Goal: Task Accomplishment & Management: Manage account settings

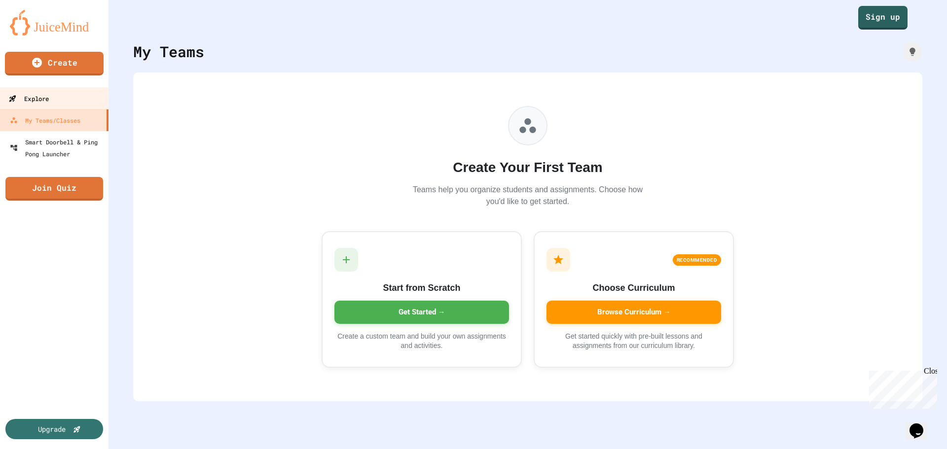
click at [70, 95] on link "Explore" at bounding box center [55, 98] width 112 height 22
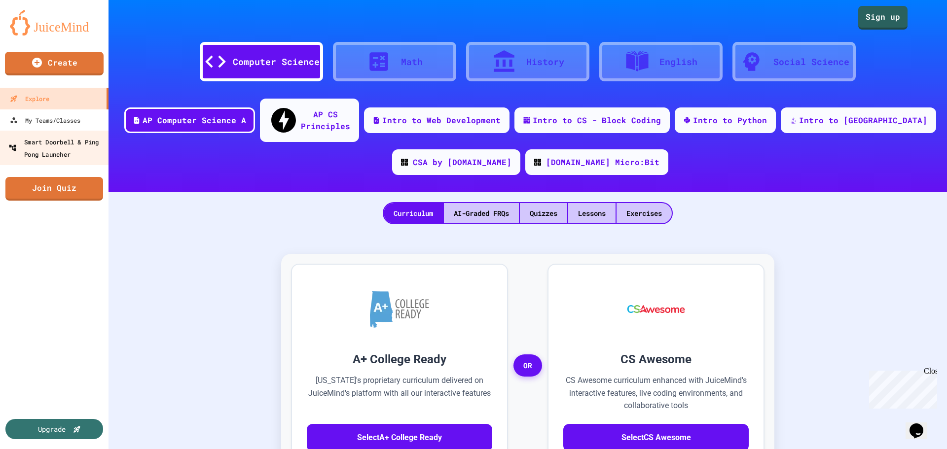
click at [54, 138] on div "Smart Doorbell & Ping Pong Launcher" at bounding box center [57, 148] width 98 height 24
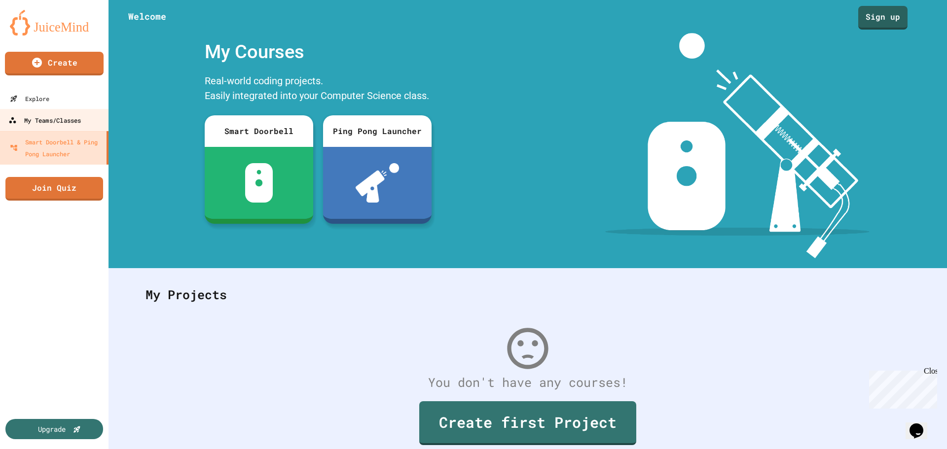
click at [57, 116] on div "My Teams/Classes" at bounding box center [44, 120] width 73 height 12
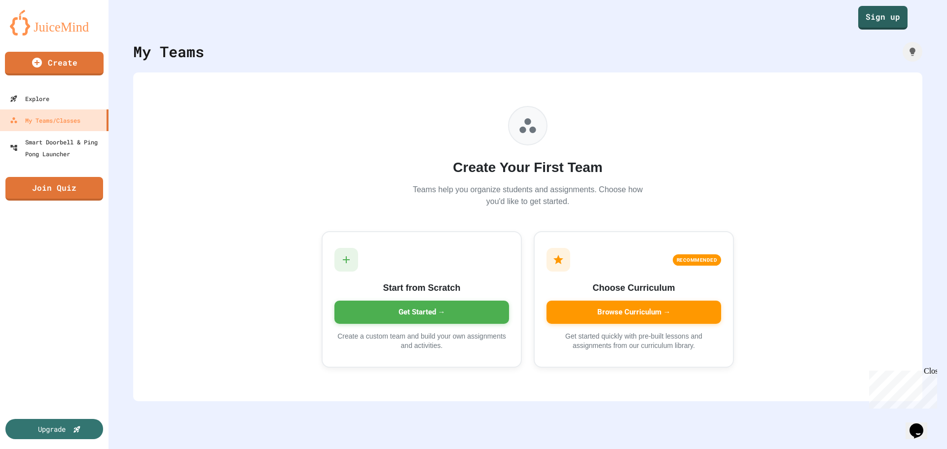
click at [598, 178] on h2 "Create Your First Team" at bounding box center [527, 167] width 237 height 21
click at [546, 172] on h2 "Create Your First Team" at bounding box center [527, 167] width 237 height 21
click at [513, 159] on h2 "Create Your First Team" at bounding box center [527, 167] width 237 height 21
click at [628, 54] on div "My Teams" at bounding box center [527, 51] width 789 height 22
click at [357, 91] on div "Create Your First Team Teams help you organize students and assignments. Choose…" at bounding box center [528, 236] width 444 height 309
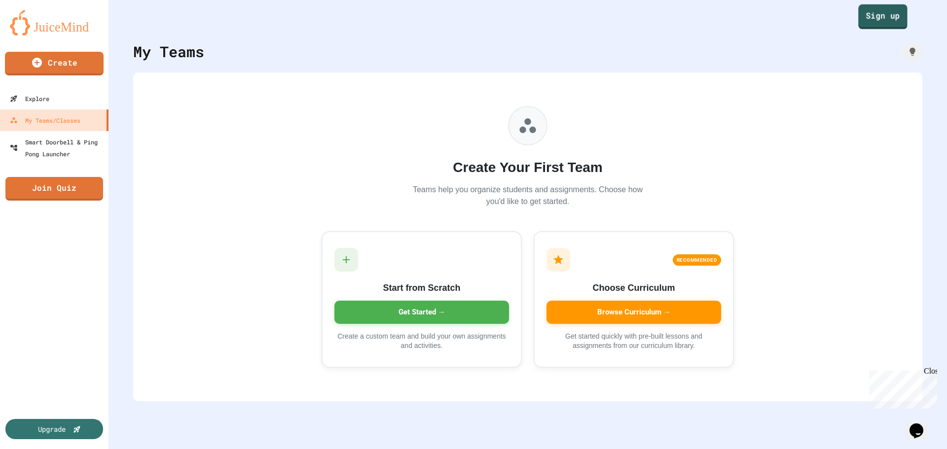
click at [870, 21] on link "Sign up" at bounding box center [882, 16] width 49 height 25
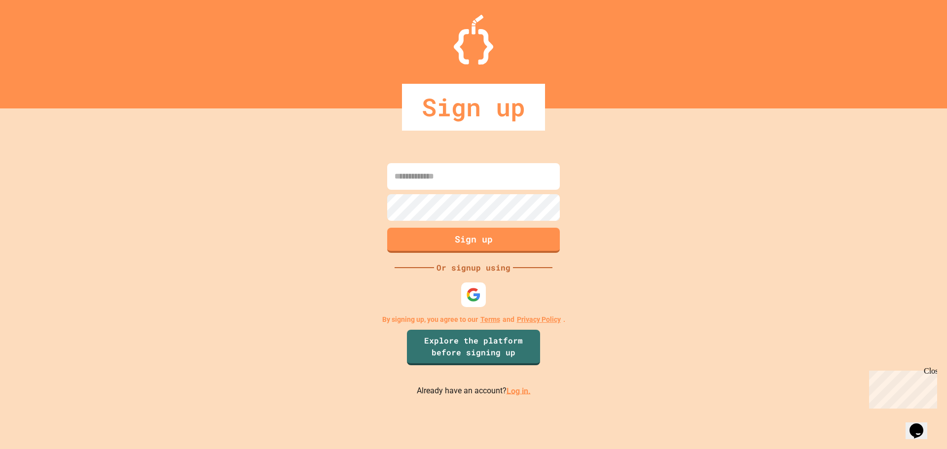
type input "**********"
click at [517, 391] on link "Log in." at bounding box center [519, 390] width 24 height 9
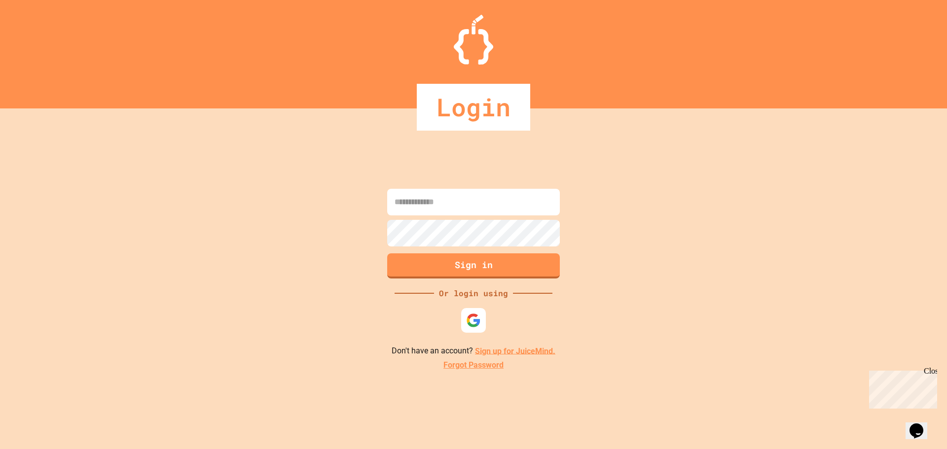
type input "**********"
click at [484, 255] on button "Sign in" at bounding box center [474, 265] width 176 height 26
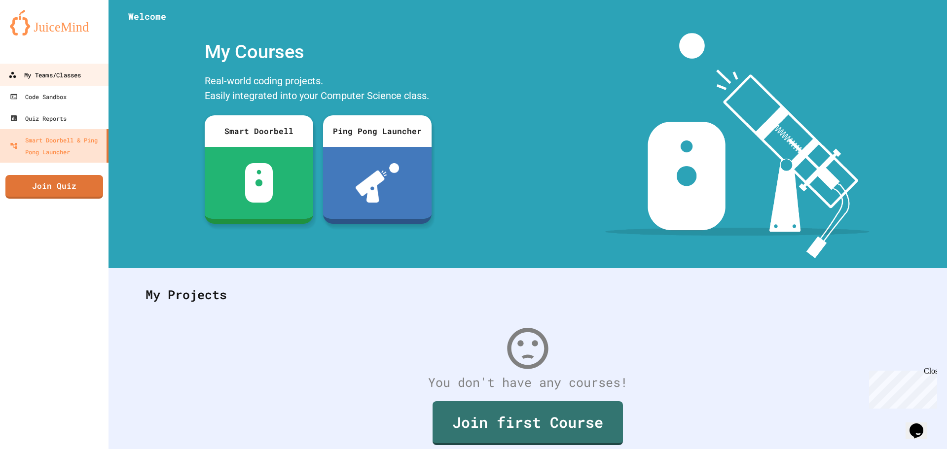
click at [39, 78] on div "My Teams/Classes" at bounding box center [44, 75] width 73 height 12
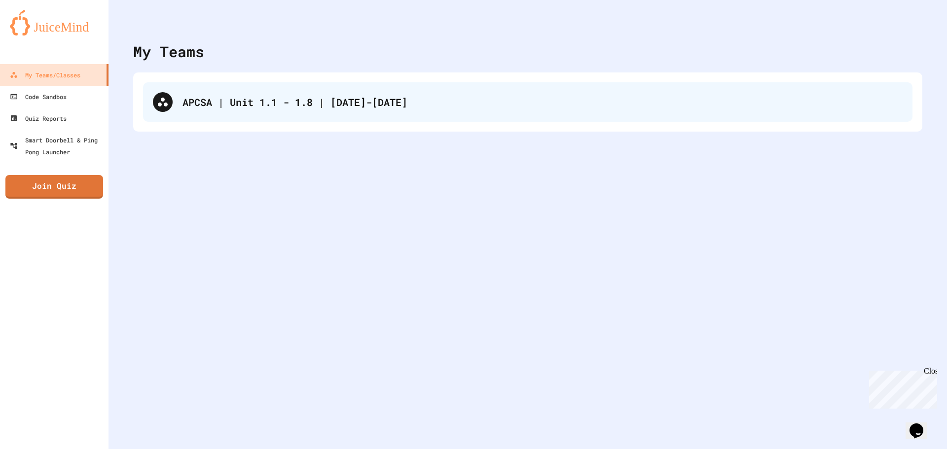
click at [322, 116] on div "APCSA | Unit 1.1 - 1.8 | [DATE]-[DATE]" at bounding box center [528, 101] width 770 height 39
